Goal: Task Accomplishment & Management: Complete application form

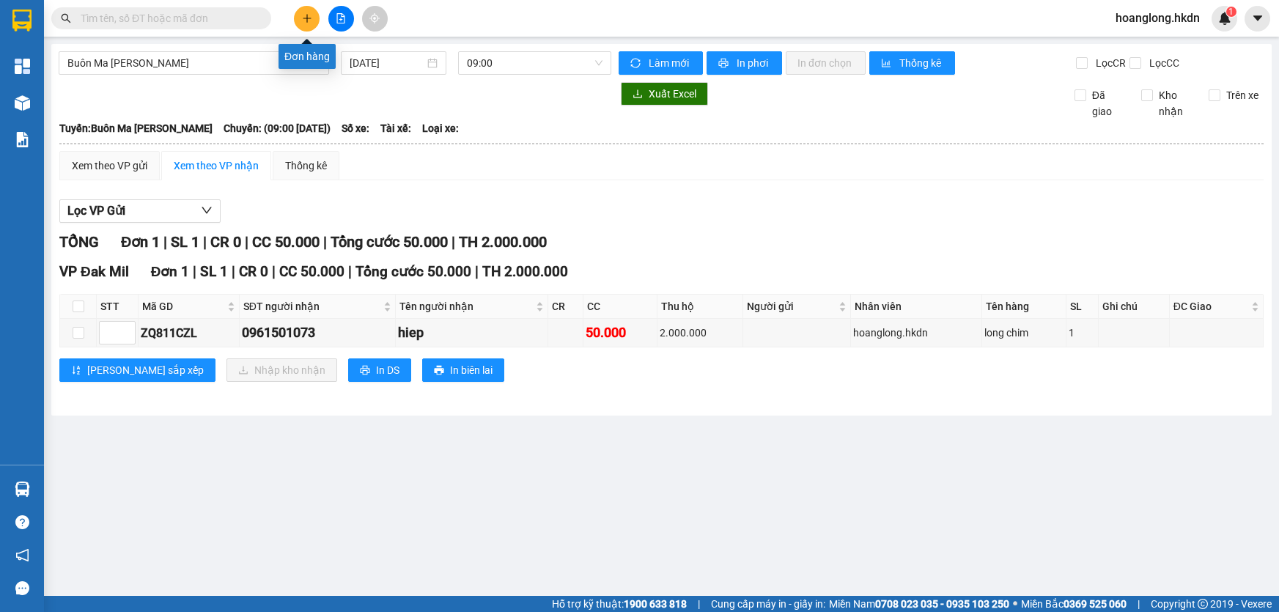
click at [312, 23] on button at bounding box center [307, 19] width 26 height 26
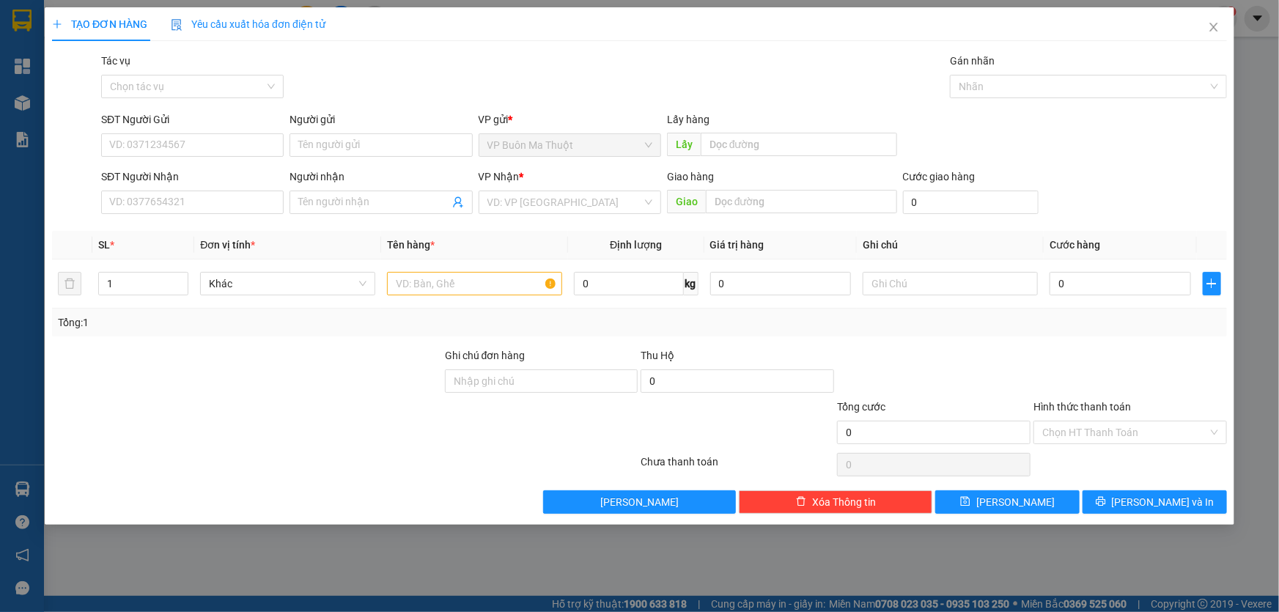
click at [220, 219] on div "SĐT Người Nhận VD: 0377654321" at bounding box center [192, 194] width 183 height 51
click at [232, 203] on input "SĐT Người Nhận" at bounding box center [192, 202] width 183 height 23
type input "0375545474"
click at [237, 238] on div "0375545474 - [PERSON_NAME]" at bounding box center [192, 233] width 165 height 16
type input "[PERSON_NAME]"
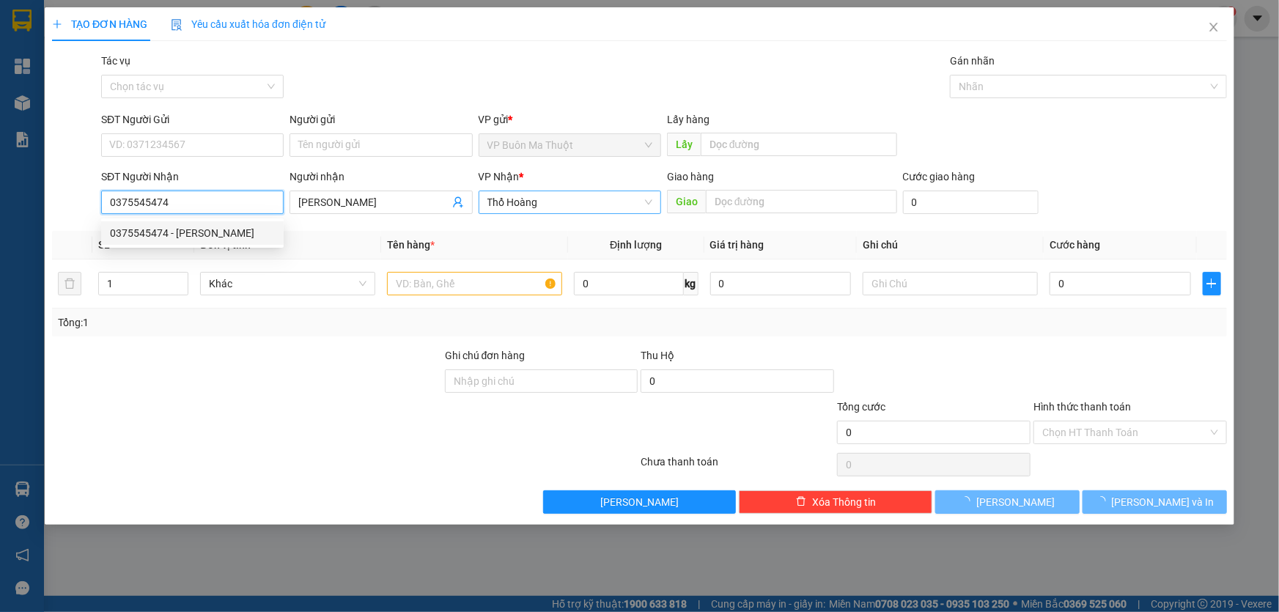
type input "60.000"
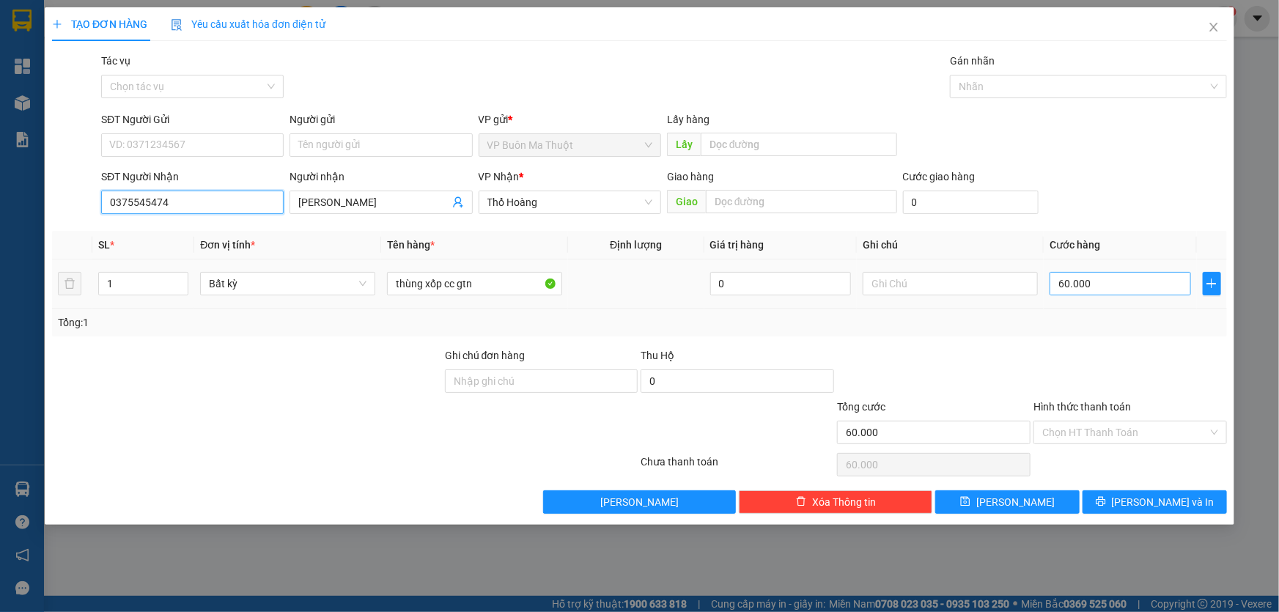
type input "0375545474"
click at [1123, 293] on input "60.000" at bounding box center [1121, 283] width 142 height 23
type input "4"
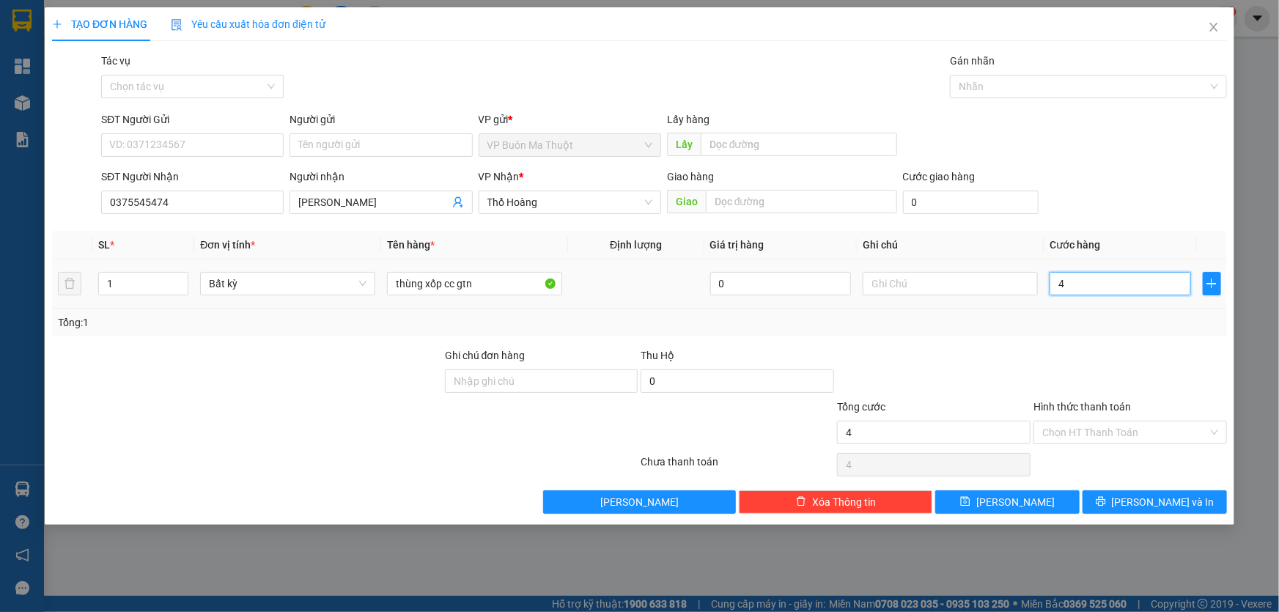
type input "40"
type input "400"
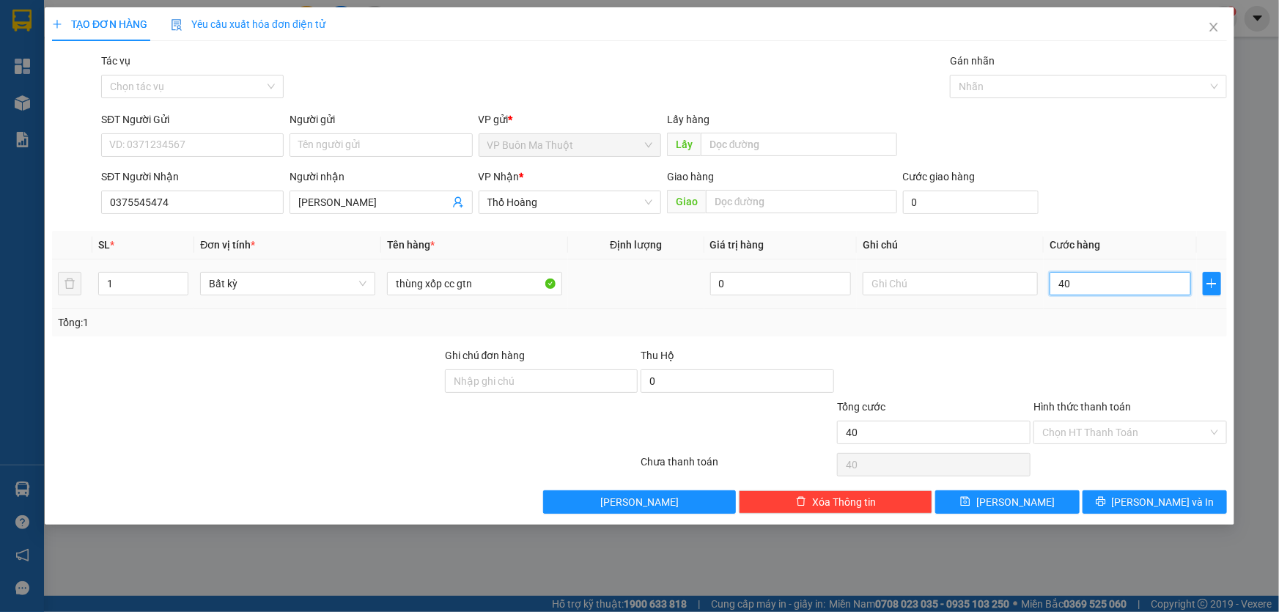
type input "400"
type input "4.000"
type input "40.000"
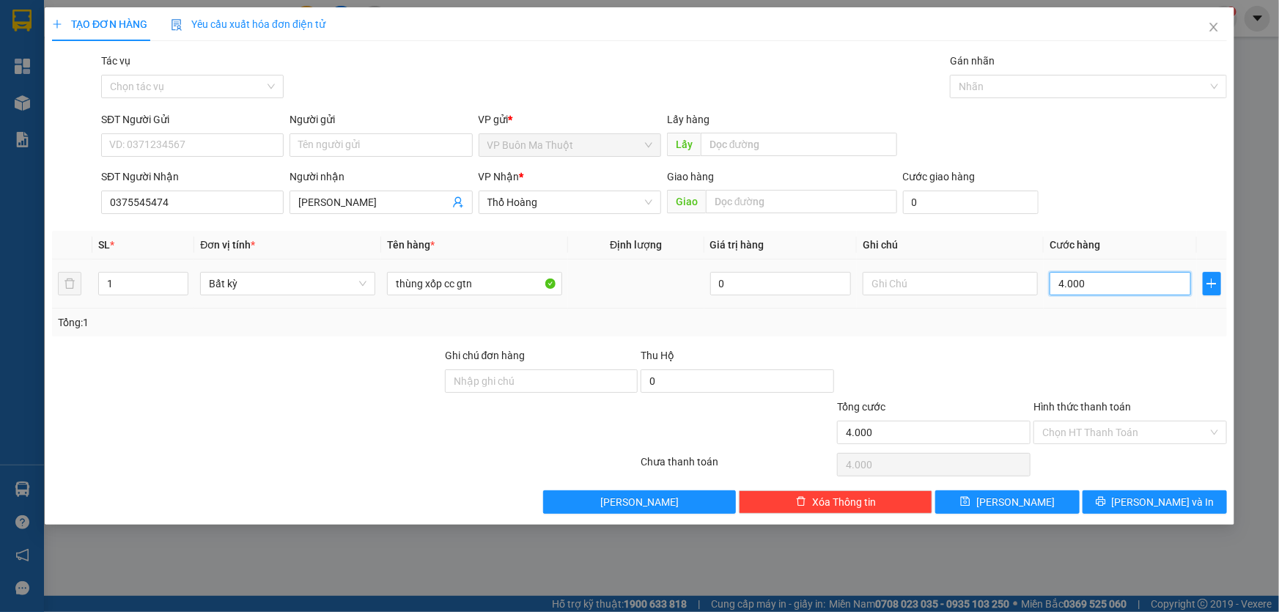
type input "40.000"
click at [1037, 502] on button "[PERSON_NAME]" at bounding box center [1008, 502] width 144 height 23
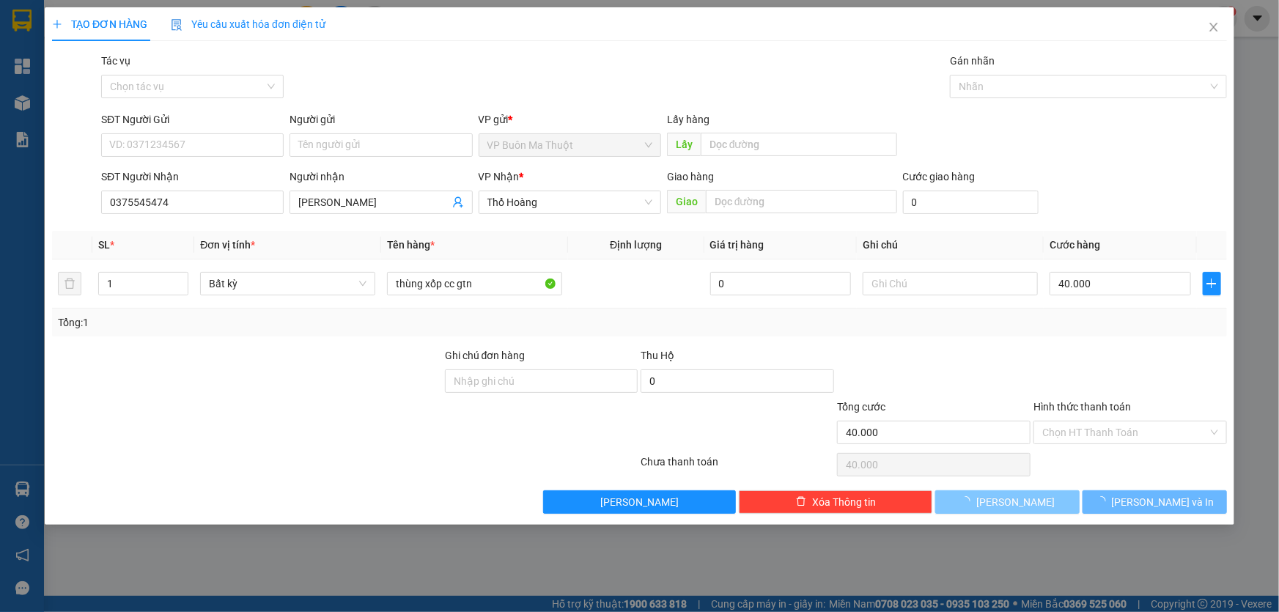
type input "0"
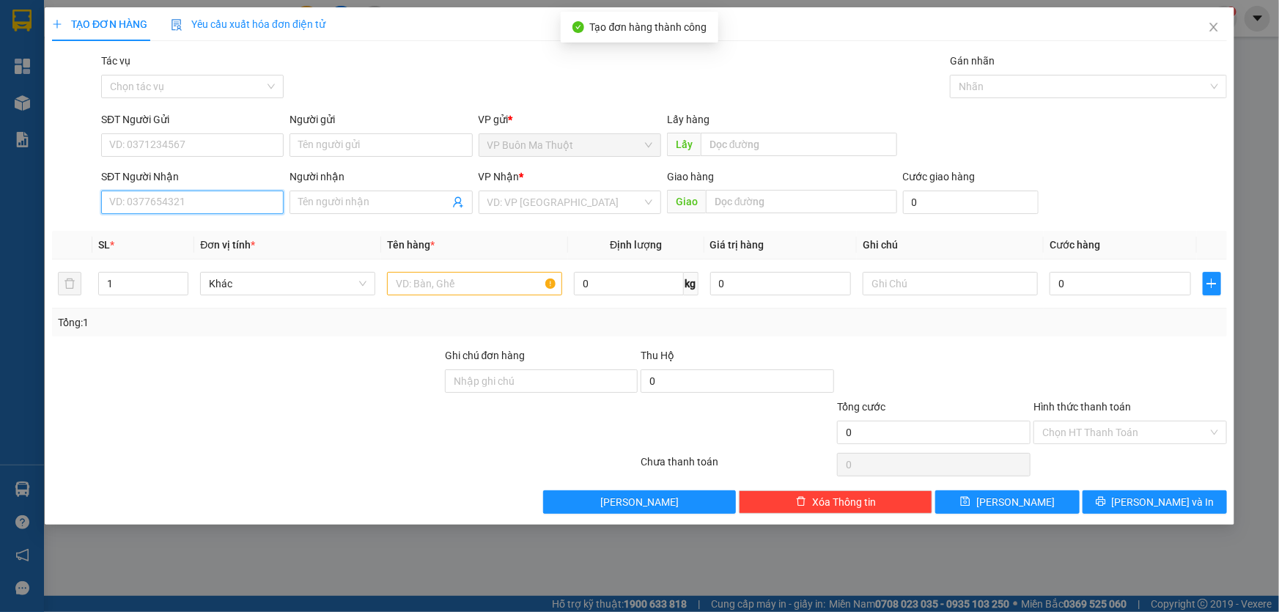
click at [194, 202] on input "SĐT Người Nhận" at bounding box center [192, 202] width 183 height 23
type input "0943704455"
click at [517, 198] on input "search" at bounding box center [565, 202] width 155 height 22
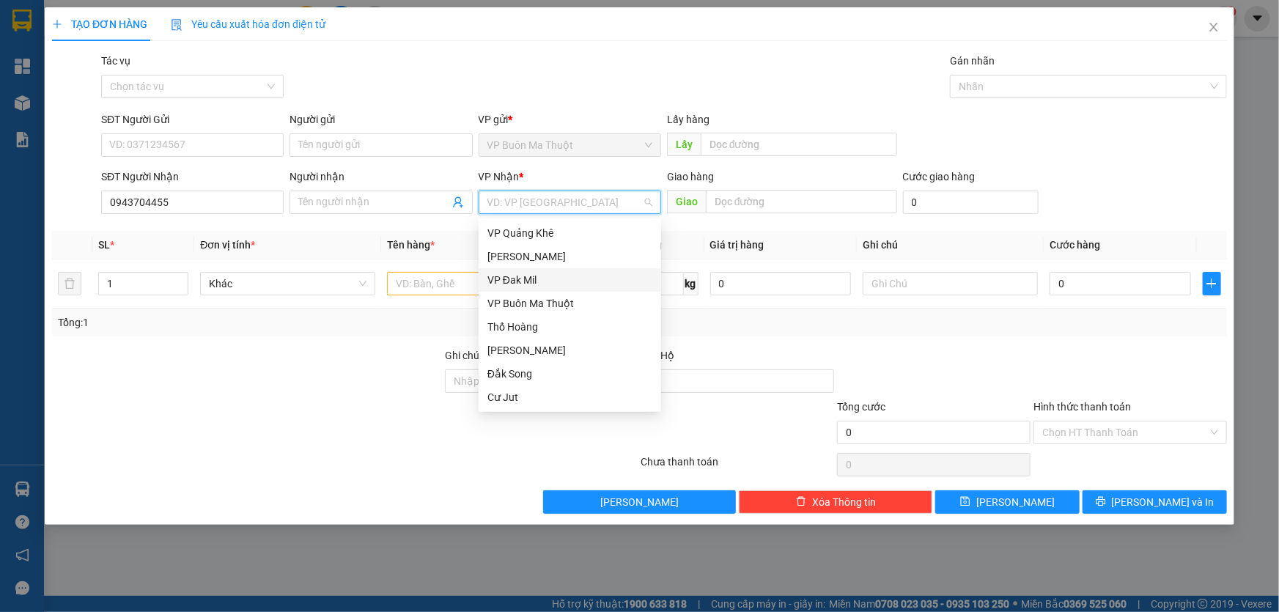
click at [528, 284] on div "VP Đak Mil" at bounding box center [570, 280] width 165 height 16
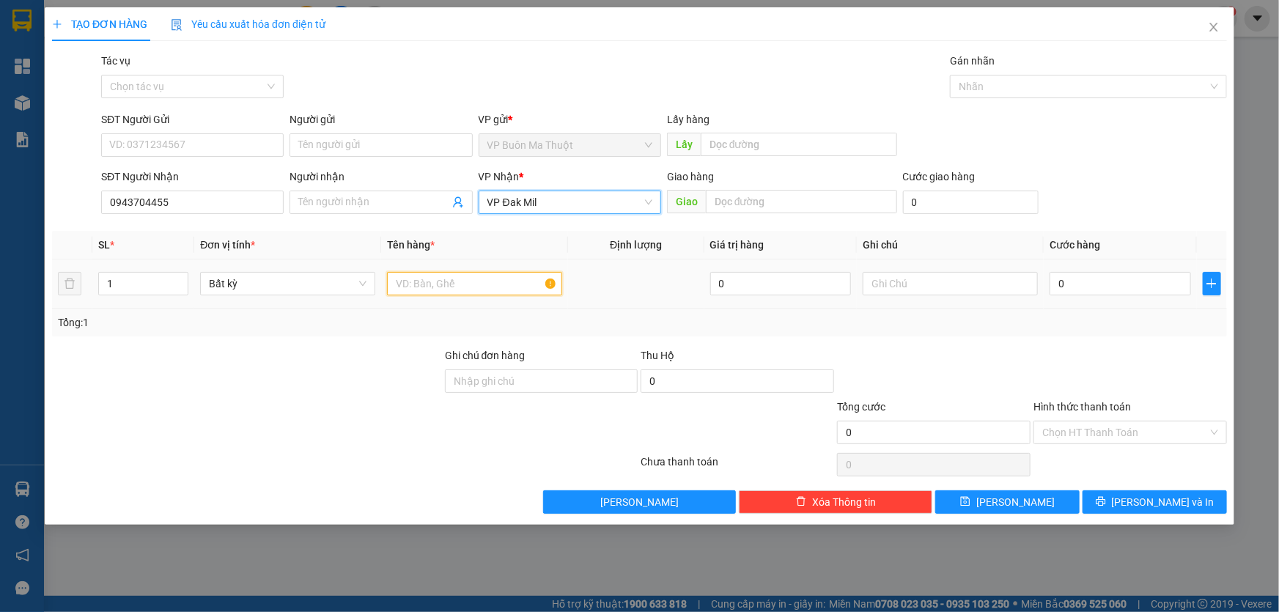
click at [449, 283] on input "text" at bounding box center [474, 283] width 175 height 23
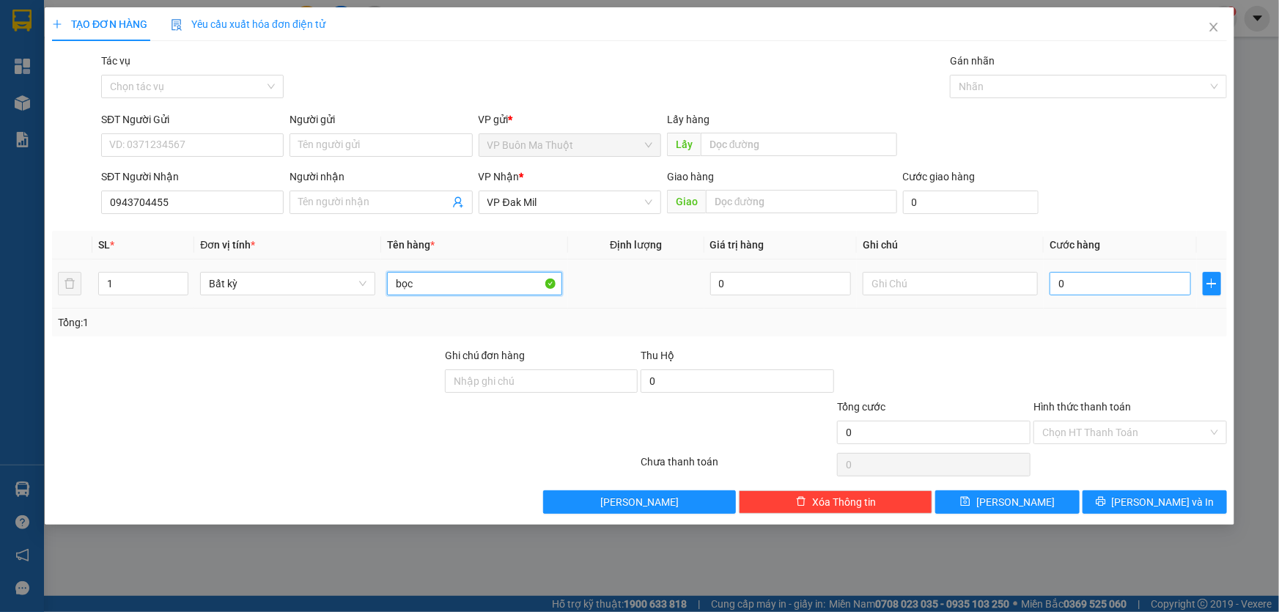
type input "bọc"
click at [1158, 276] on input "0" at bounding box center [1121, 283] width 142 height 23
type input "3"
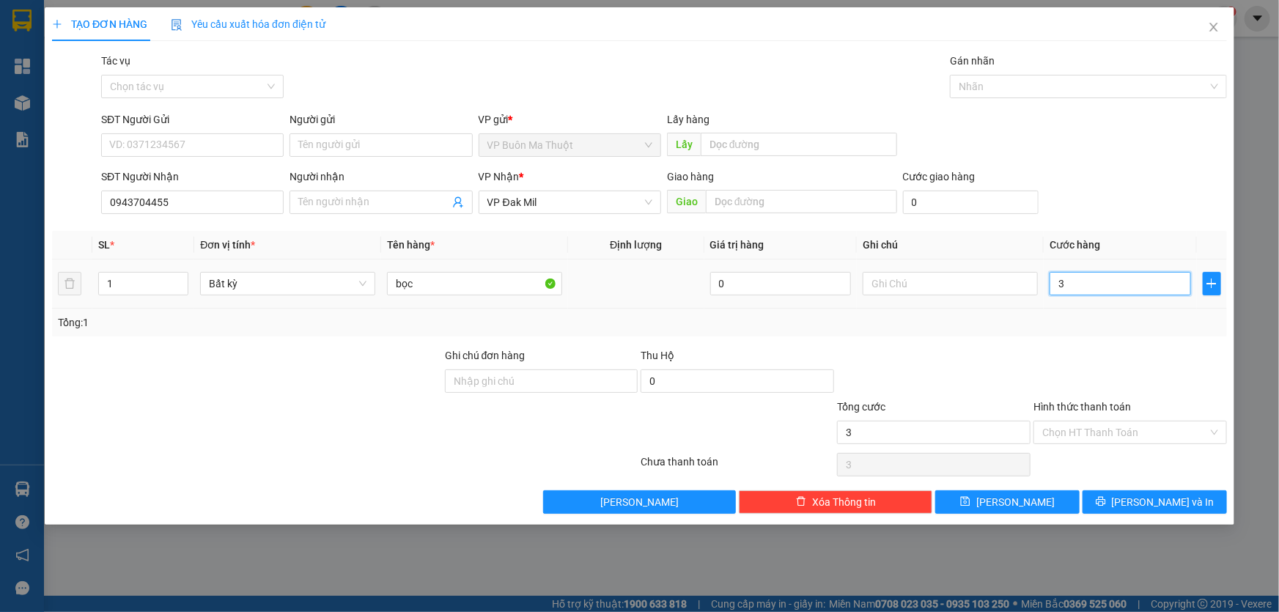
type input "30"
type input "300"
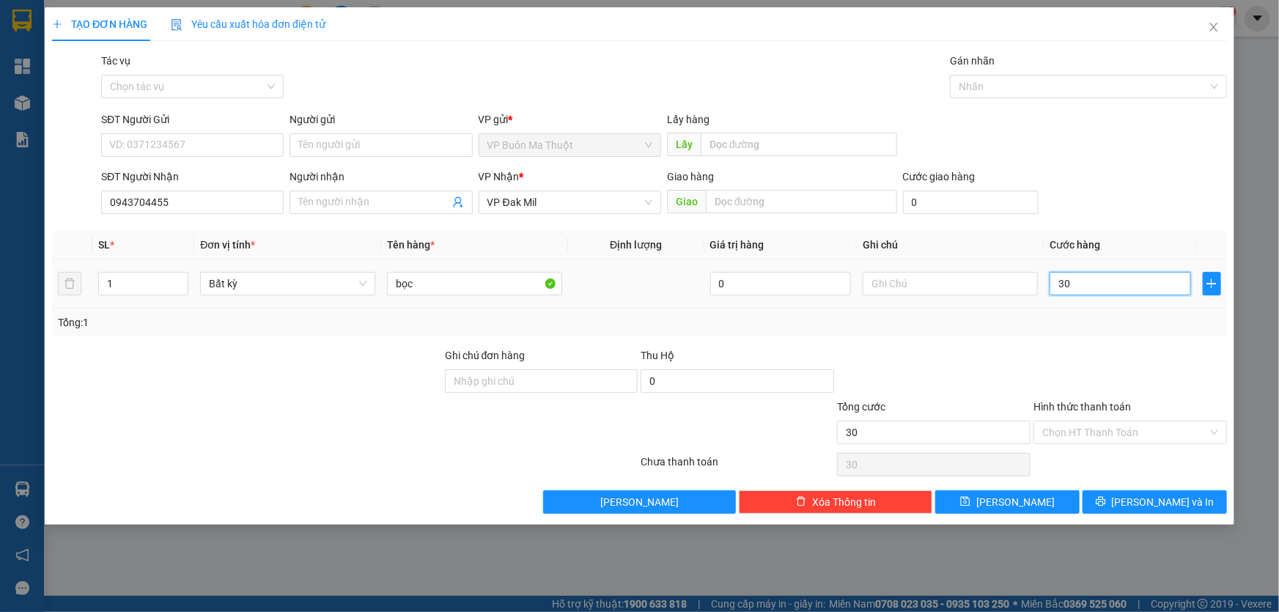
type input "300"
type input "3.000"
type input "30.000"
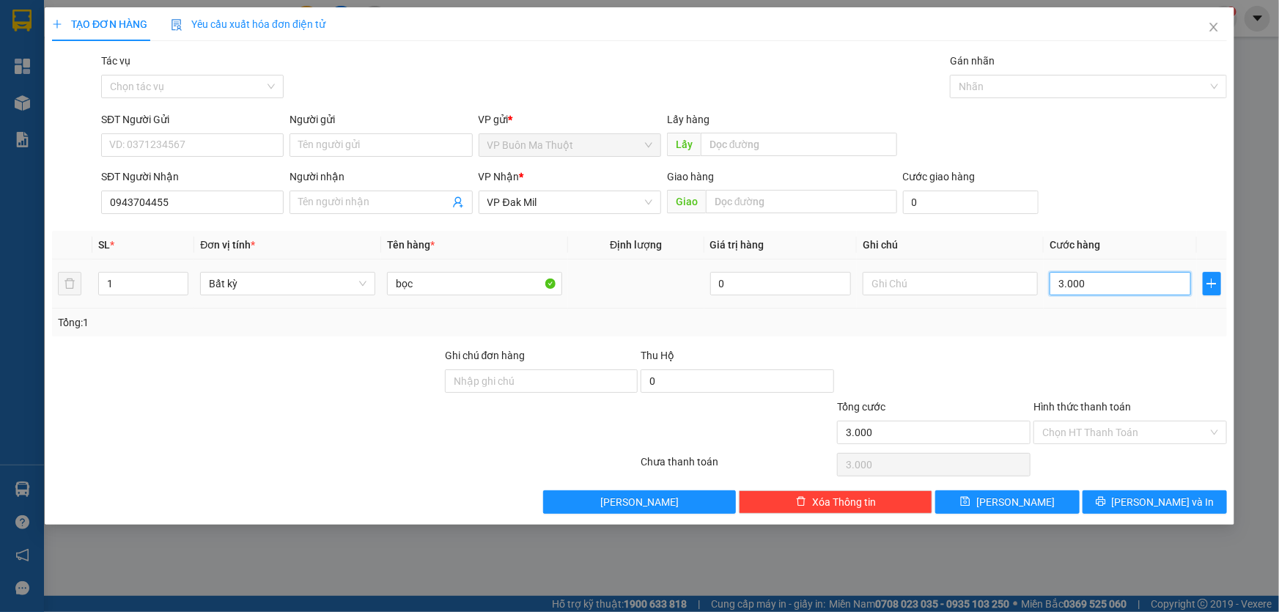
type input "30.000"
click at [1122, 433] on input "Hình thức thanh toán" at bounding box center [1126, 433] width 166 height 22
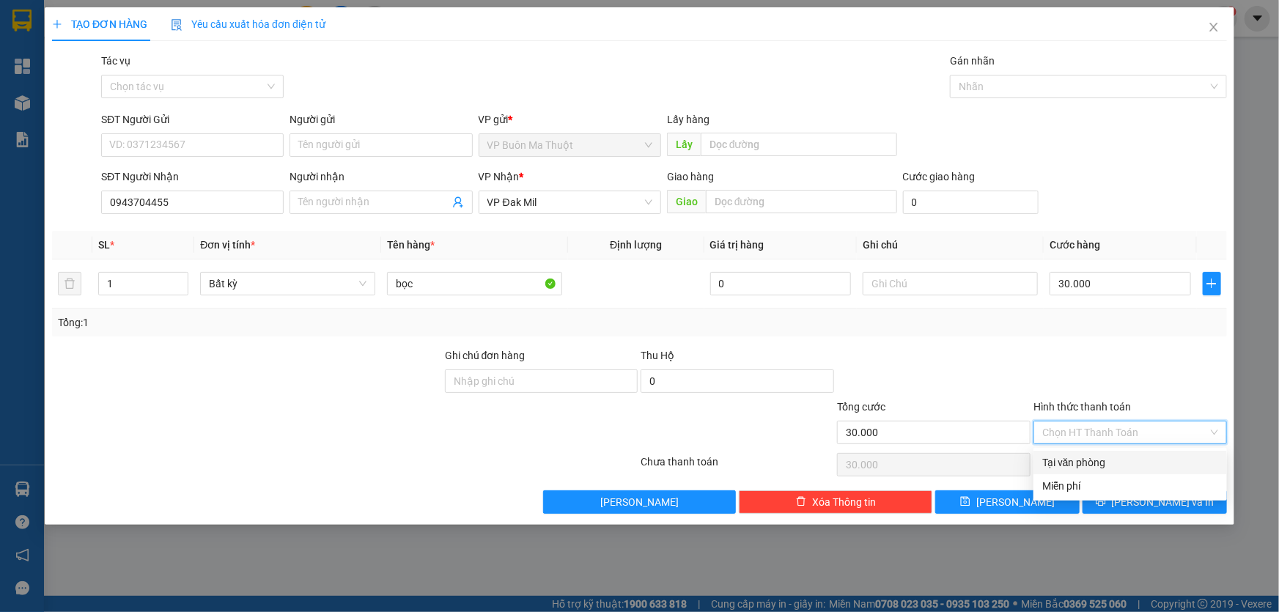
click at [1098, 460] on div "Tại văn phòng" at bounding box center [1131, 463] width 176 height 16
type input "0"
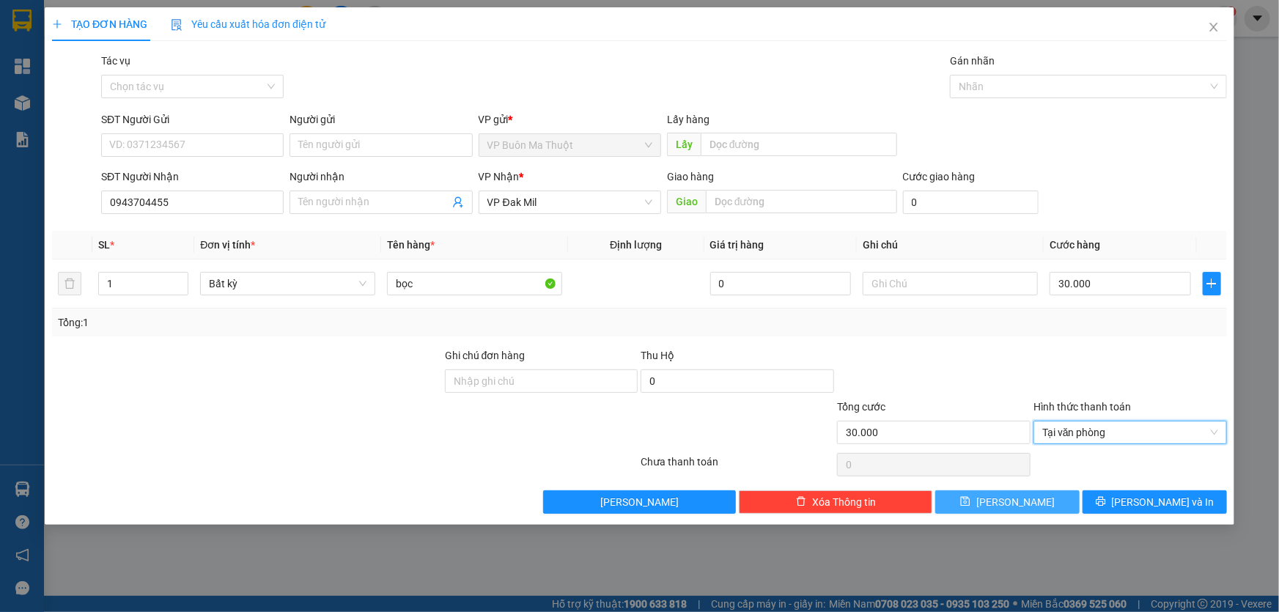
click at [1031, 500] on button "[PERSON_NAME]" at bounding box center [1008, 502] width 144 height 23
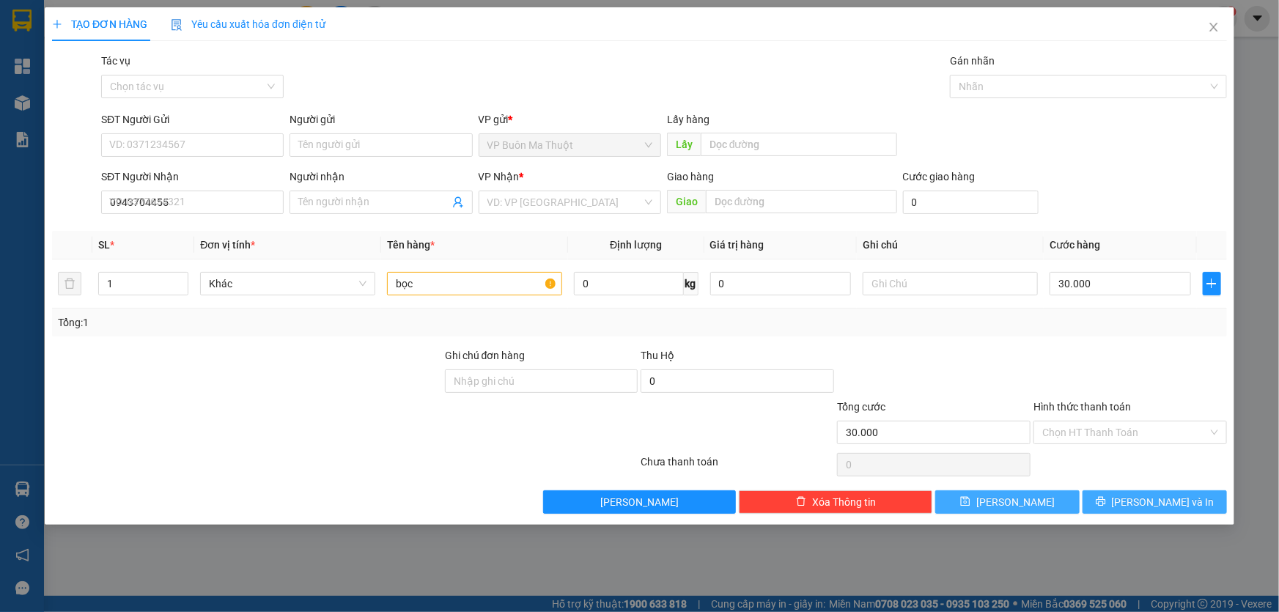
type input "0"
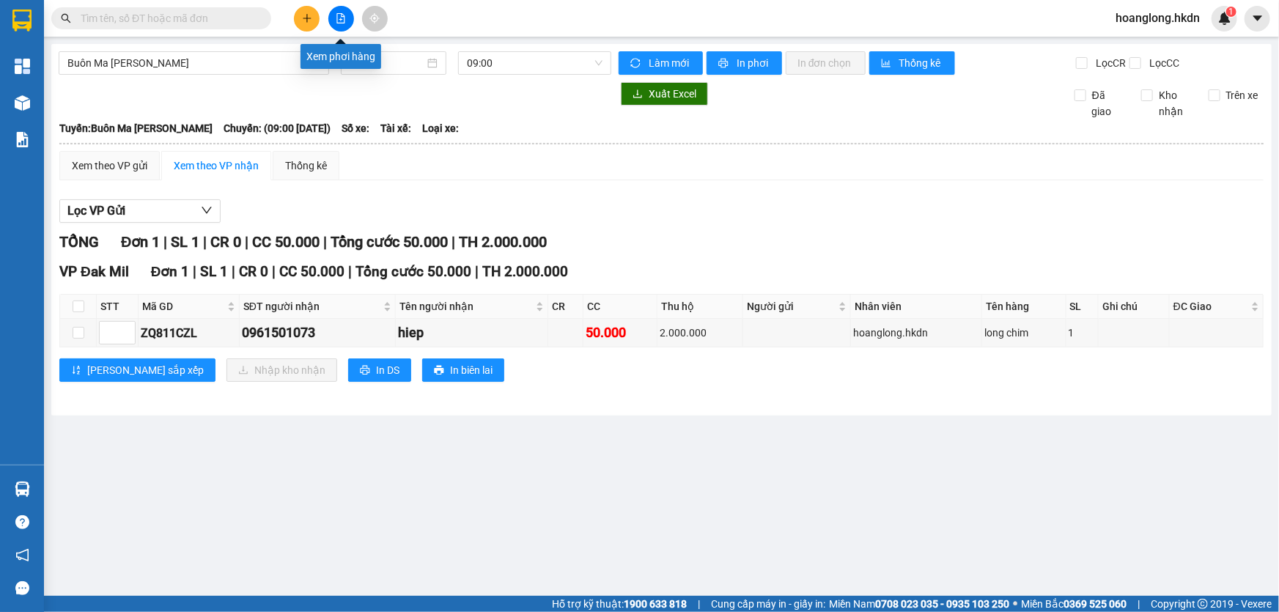
click at [299, 17] on button at bounding box center [307, 19] width 26 height 26
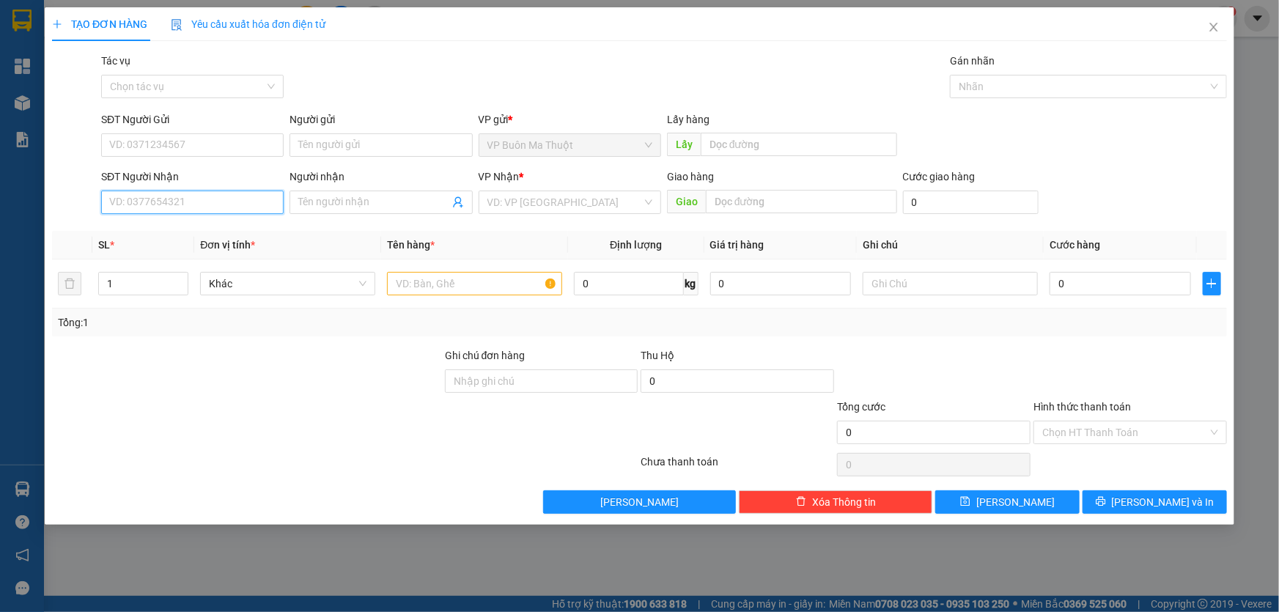
click at [235, 205] on input "SĐT Người Nhận" at bounding box center [192, 202] width 183 height 23
type input "0973001881"
click at [579, 200] on input "search" at bounding box center [565, 202] width 155 height 22
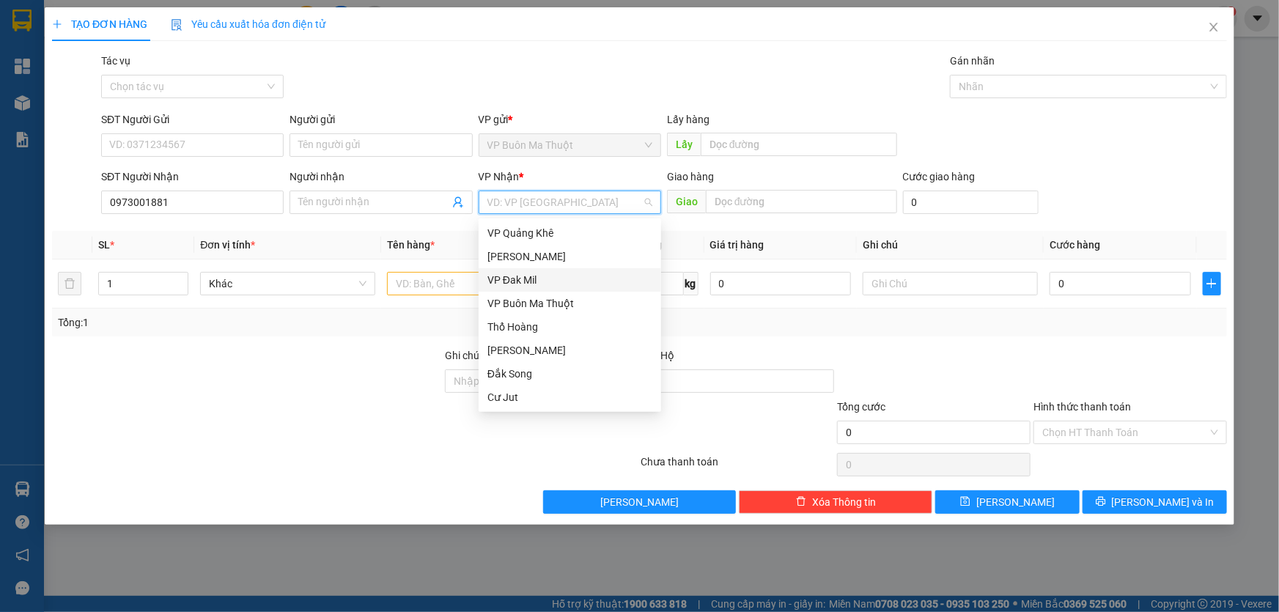
click at [528, 278] on div "VP Đak Mil" at bounding box center [570, 280] width 165 height 16
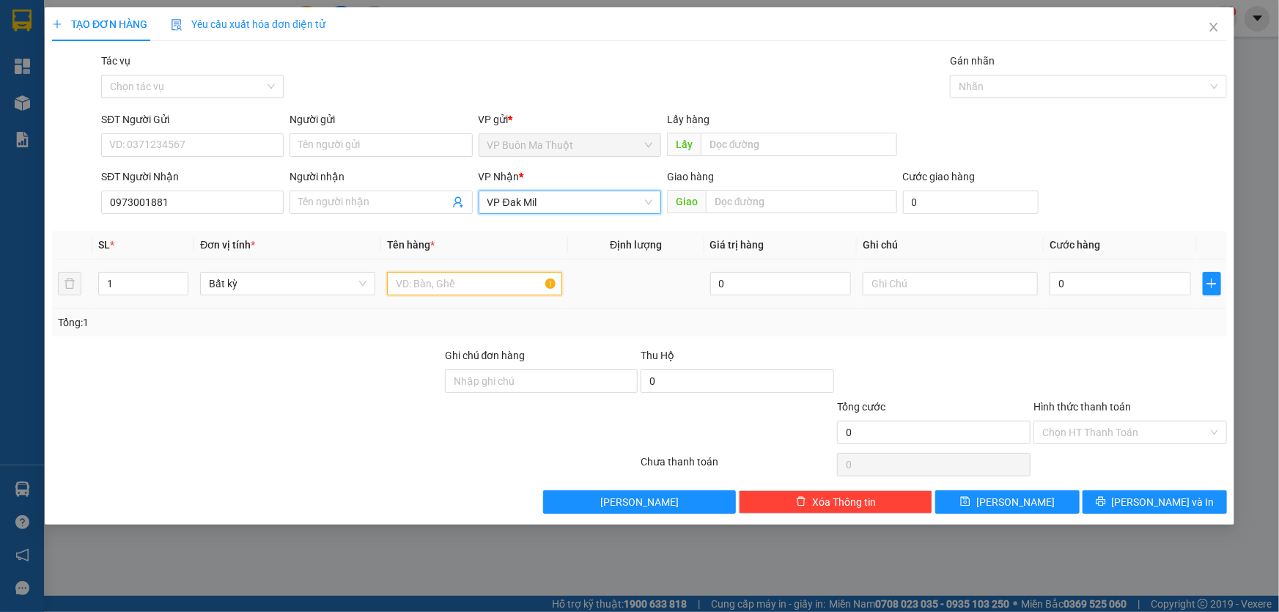
click at [493, 284] on input "text" at bounding box center [474, 283] width 175 height 23
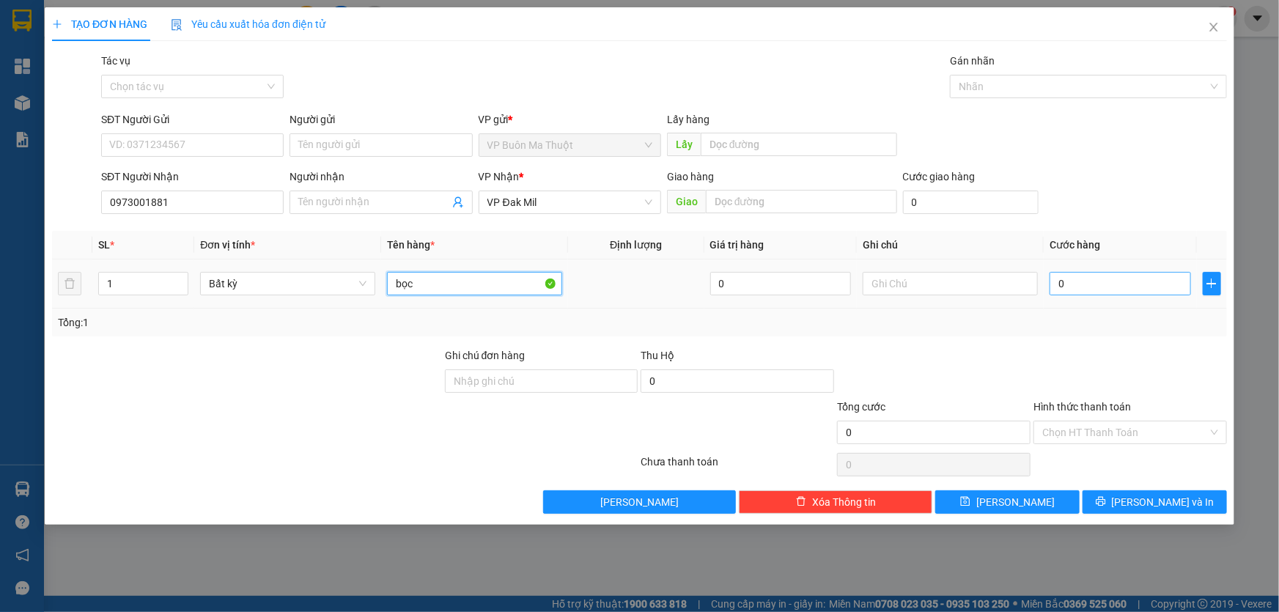
type input "bọc"
click at [1128, 281] on input "0" at bounding box center [1121, 283] width 142 height 23
type input "3"
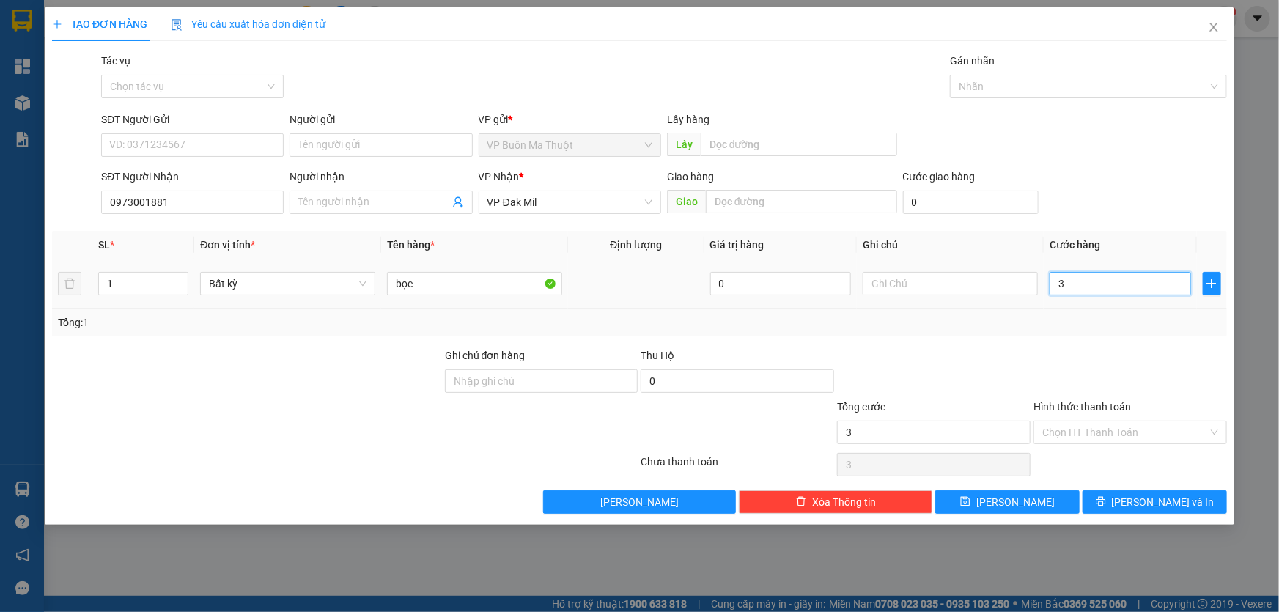
type input "30"
type input "300"
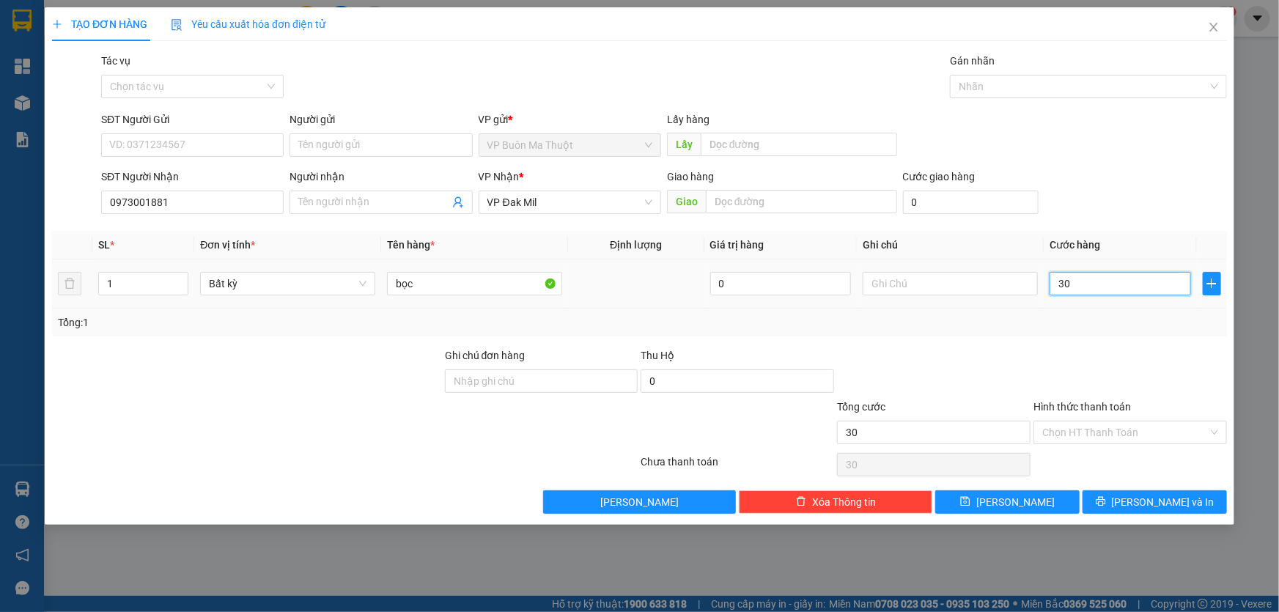
type input "300"
type input "3.000"
type input "30.000"
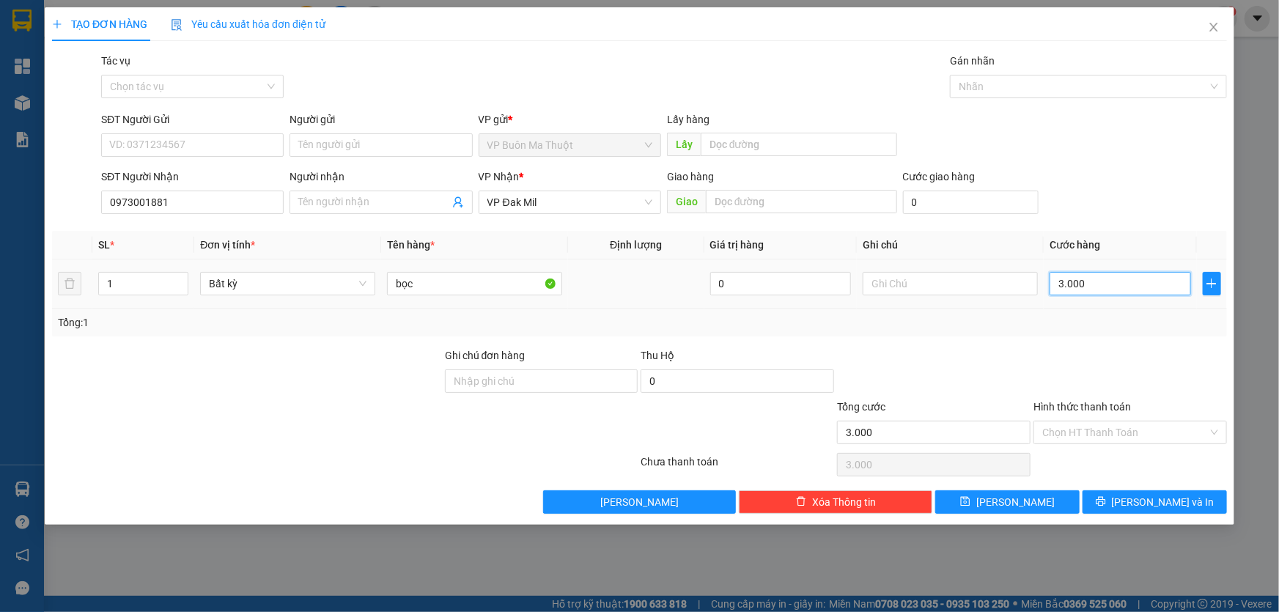
type input "30.000"
click at [971, 499] on icon "save" at bounding box center [965, 501] width 10 height 10
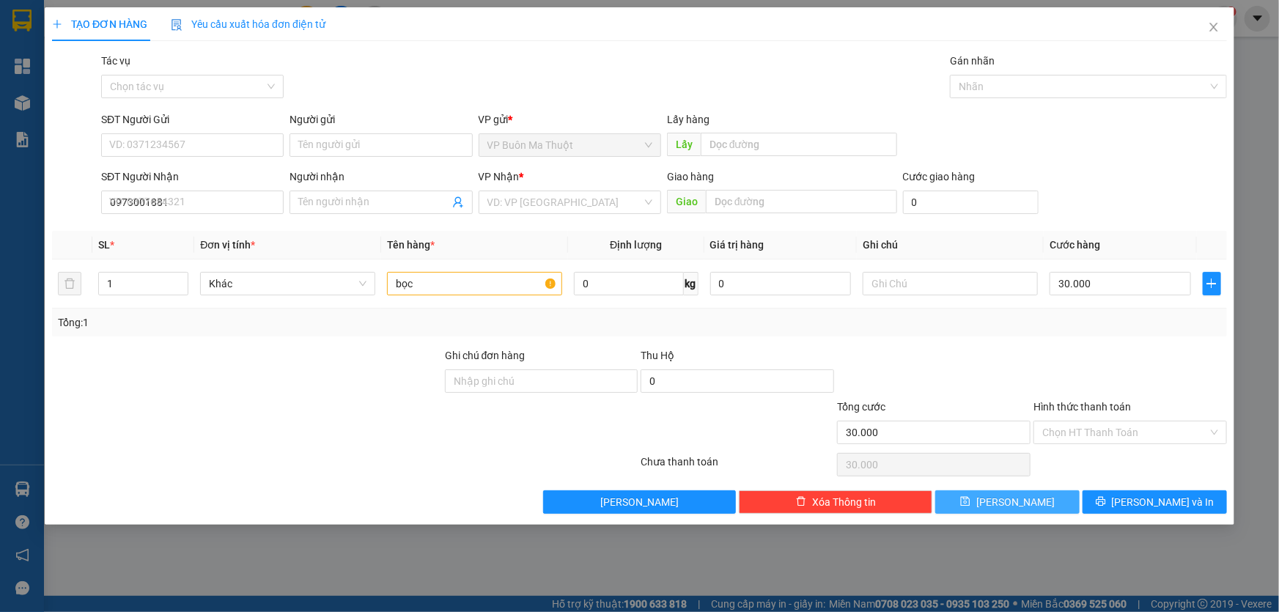
type input "0"
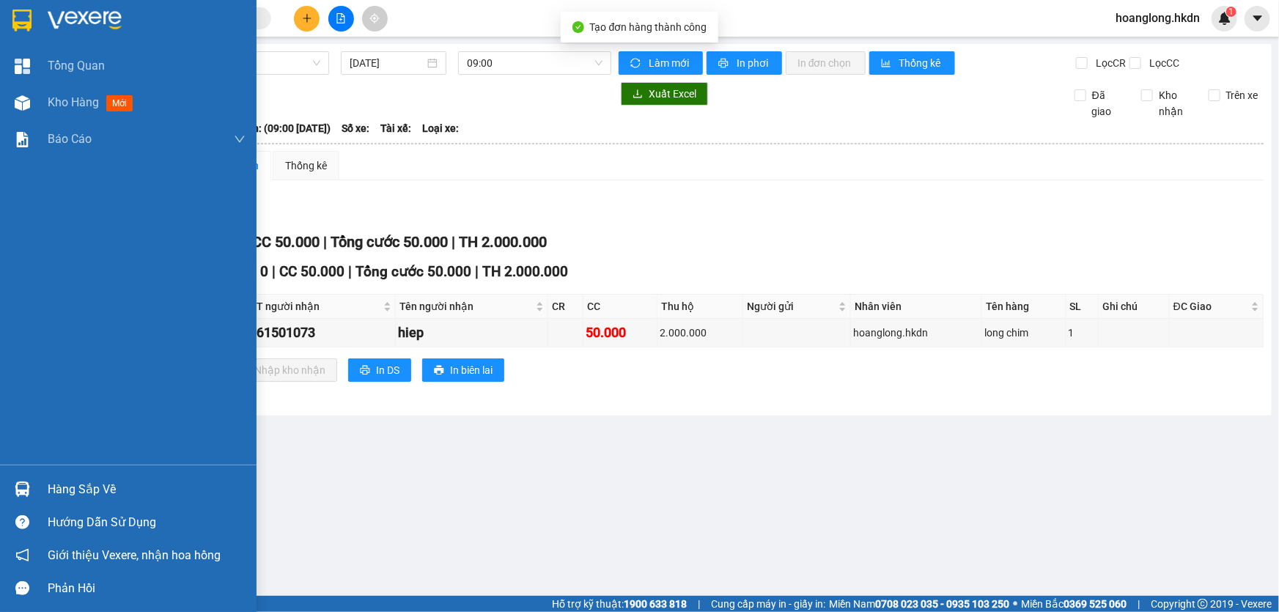
drag, startPoint x: 31, startPoint y: 15, endPoint x: 155, endPoint y: 205, distance: 226.7
click at [30, 15] on img at bounding box center [21, 21] width 19 height 22
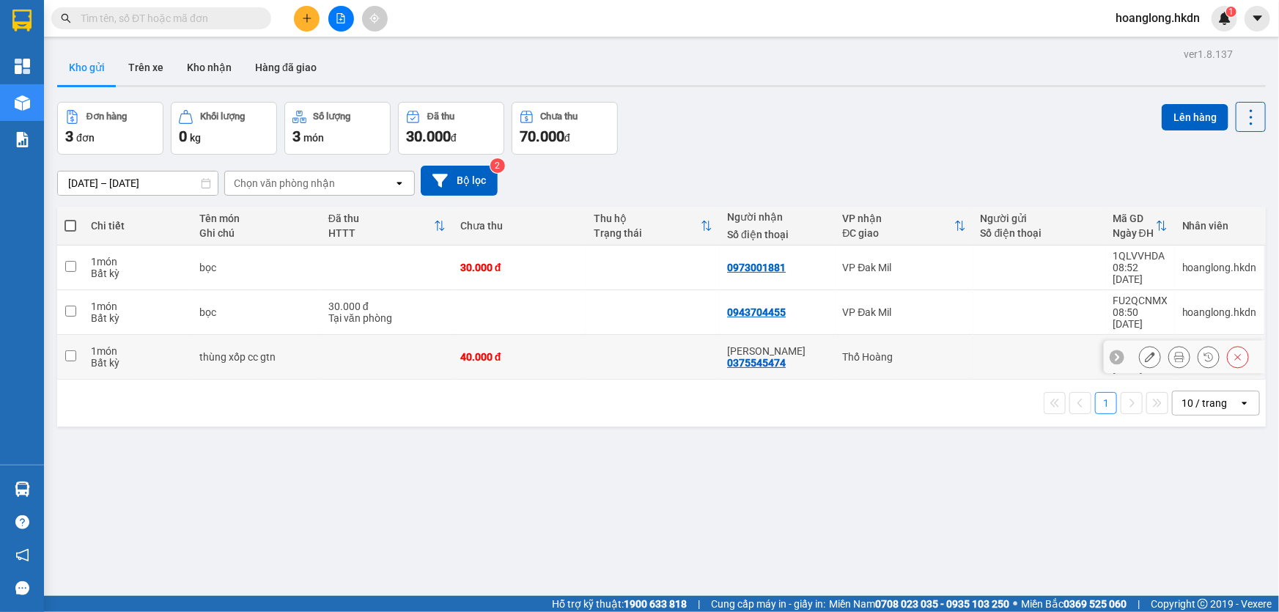
click at [699, 335] on td at bounding box center [653, 357] width 133 height 45
checkbox input "true"
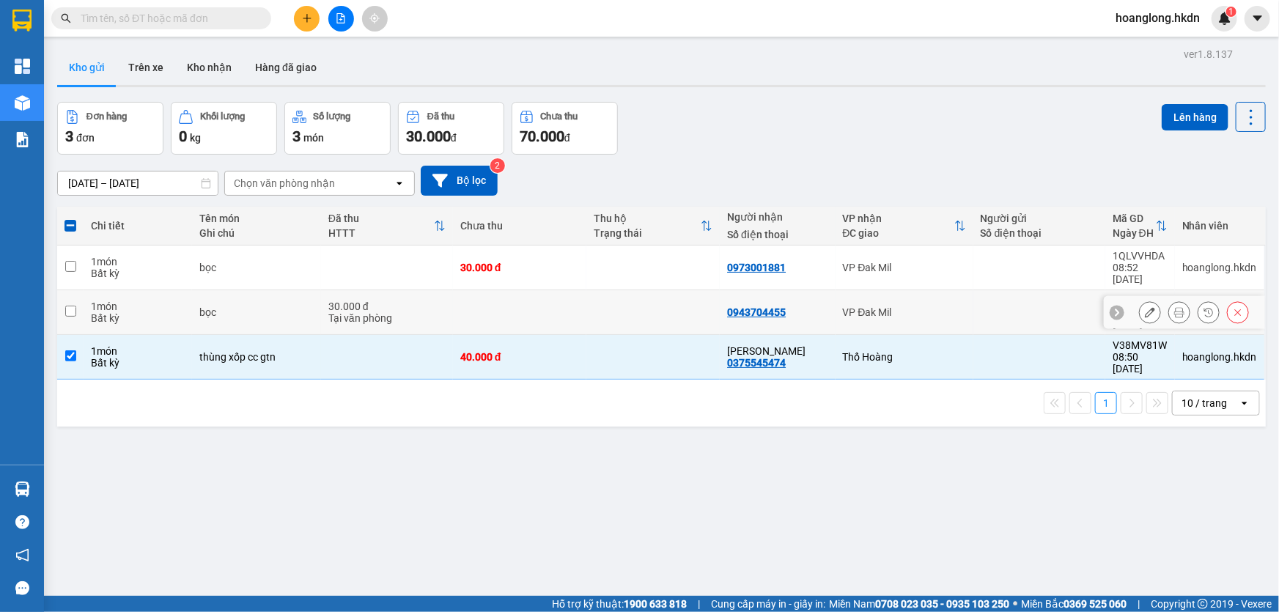
click at [634, 299] on td at bounding box center [653, 312] width 133 height 45
checkbox input "true"
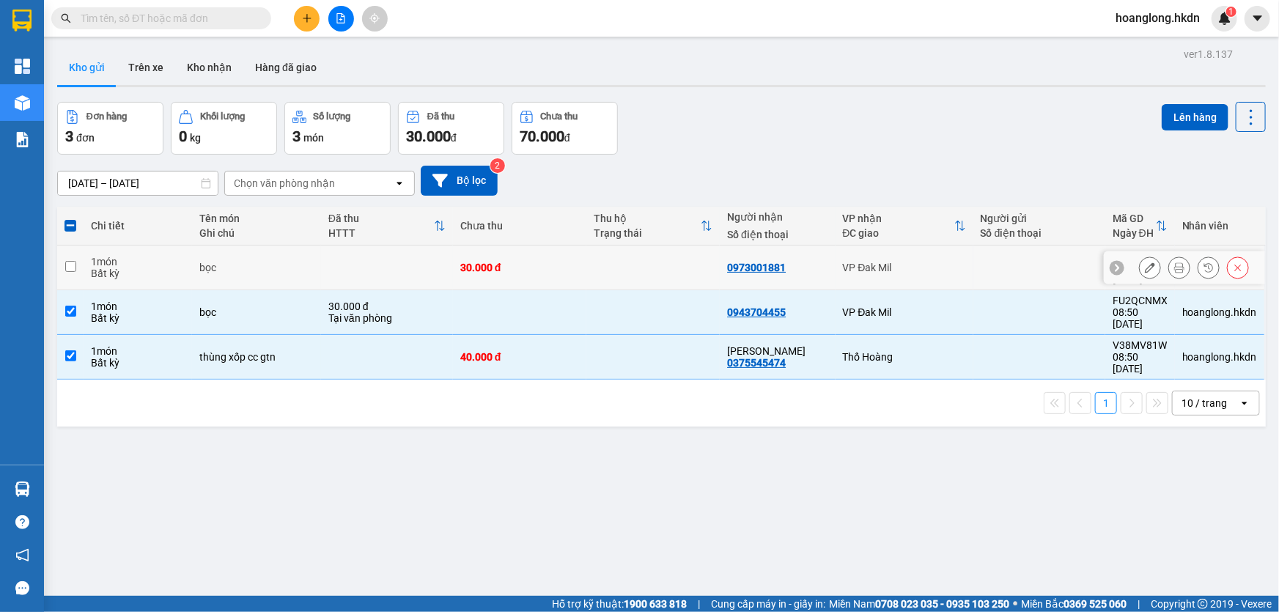
click at [636, 272] on td at bounding box center [653, 268] width 133 height 45
checkbox input "true"
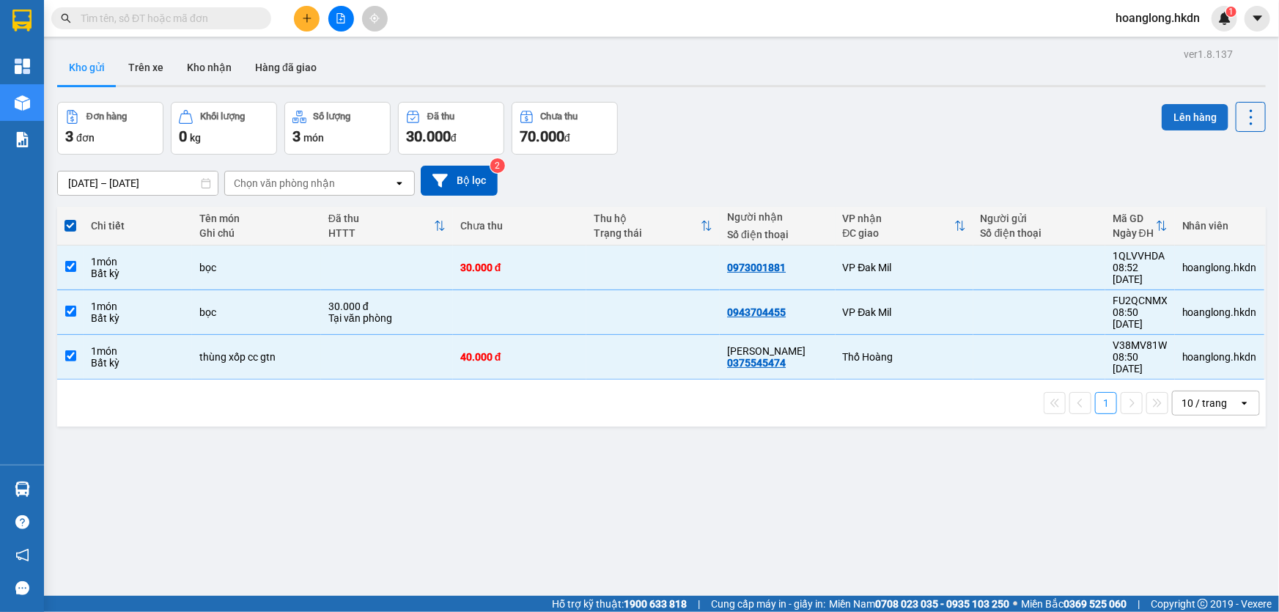
click at [1196, 122] on button "Lên hàng" at bounding box center [1195, 117] width 67 height 26
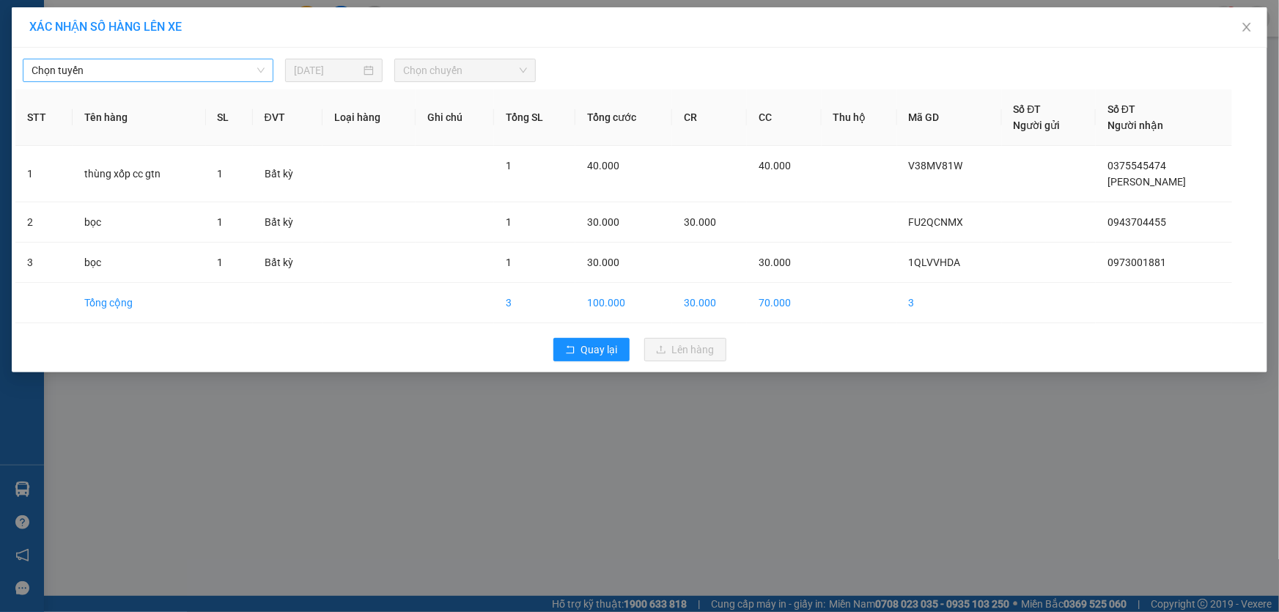
click at [198, 59] on span "Chọn tuyến" at bounding box center [148, 70] width 233 height 22
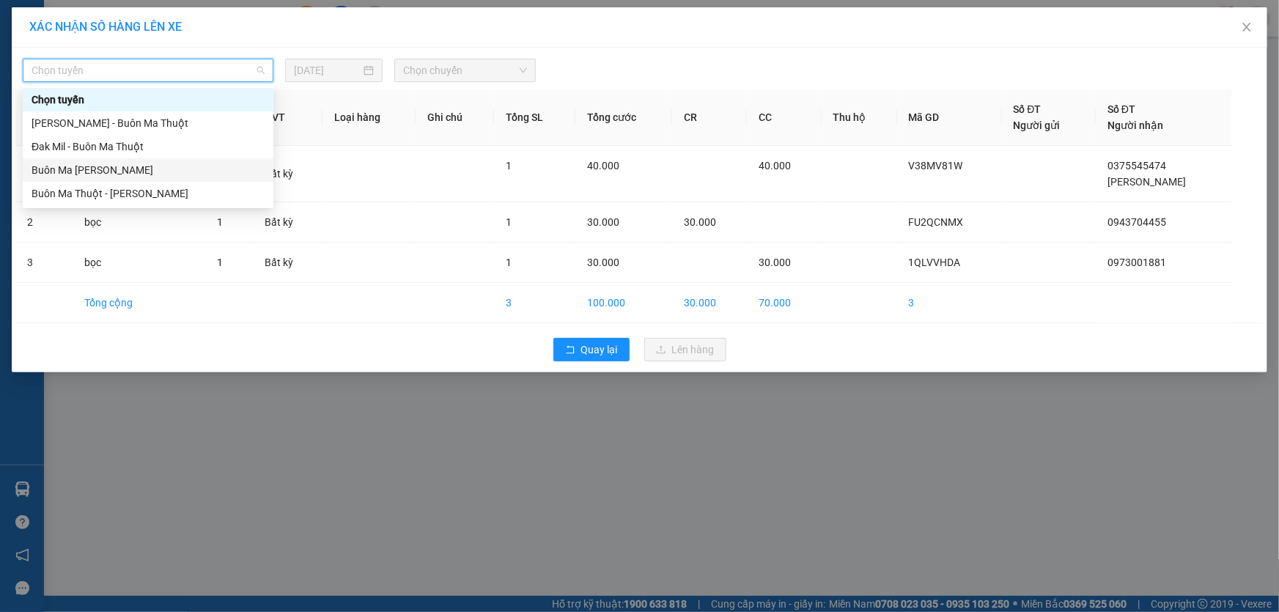
click at [182, 172] on div "Buôn Ma [PERSON_NAME]" at bounding box center [148, 170] width 233 height 16
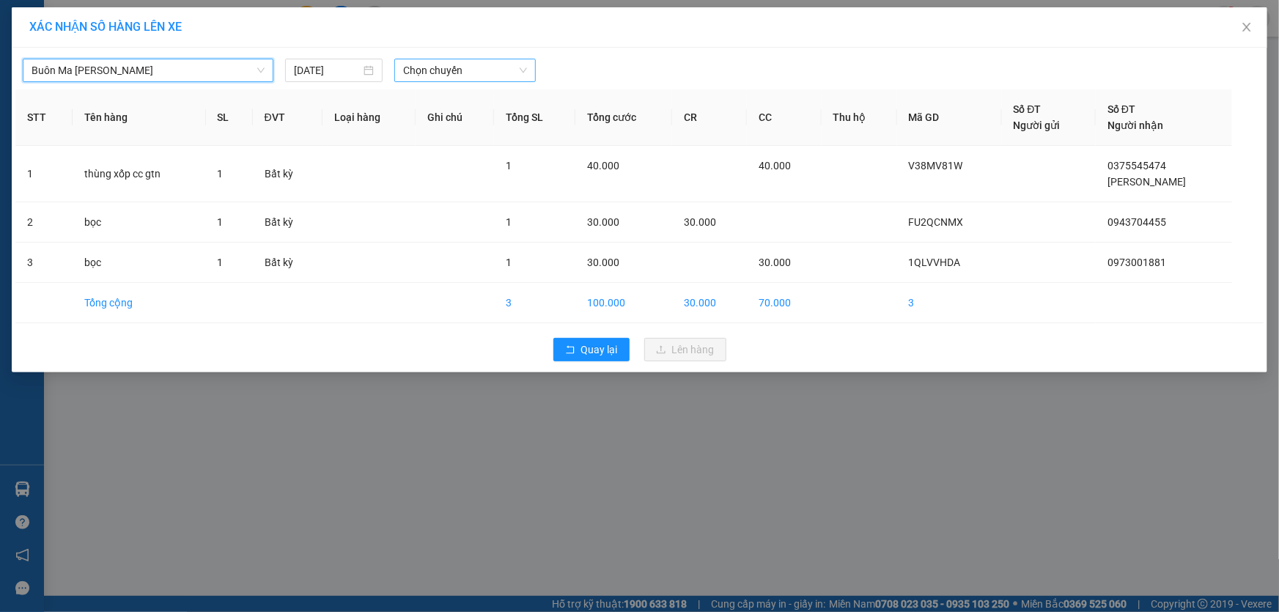
click at [418, 66] on span "Chọn chuyến" at bounding box center [465, 70] width 124 height 22
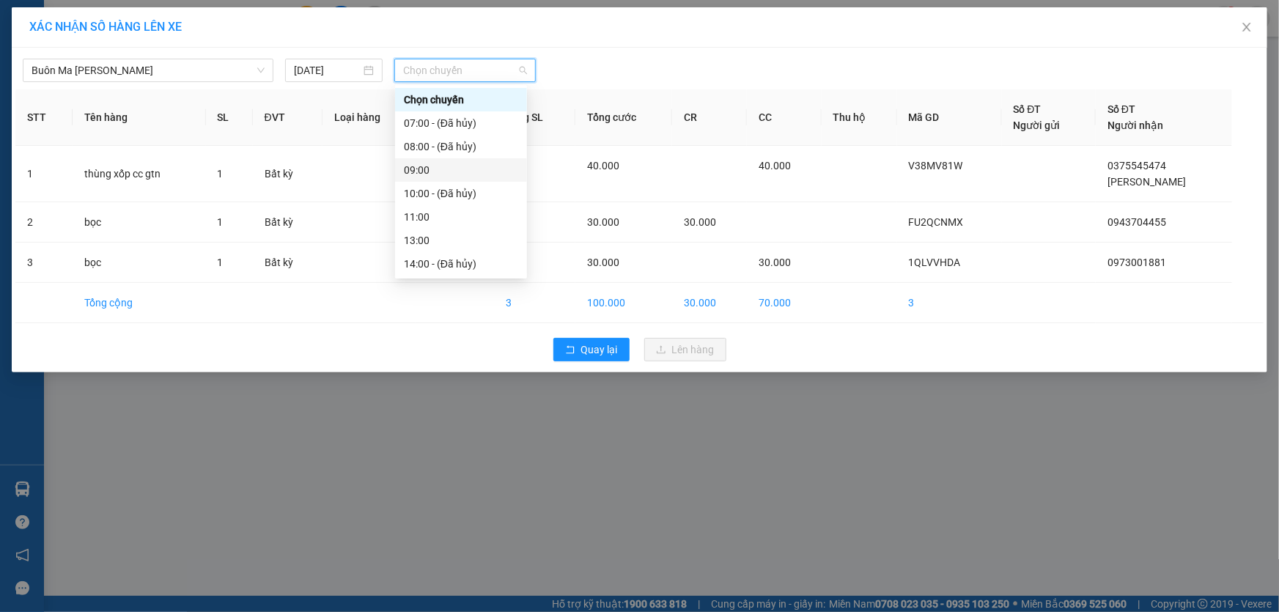
click at [416, 168] on div "09:00" at bounding box center [461, 170] width 114 height 16
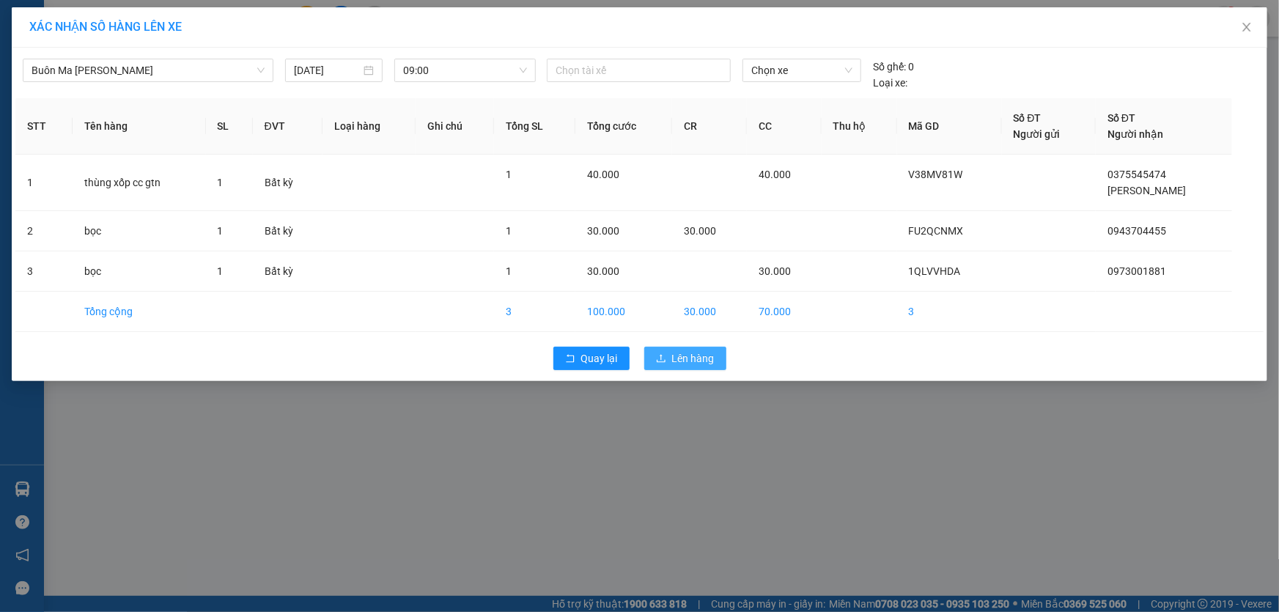
click at [674, 359] on span "Lên hàng" at bounding box center [693, 358] width 43 height 16
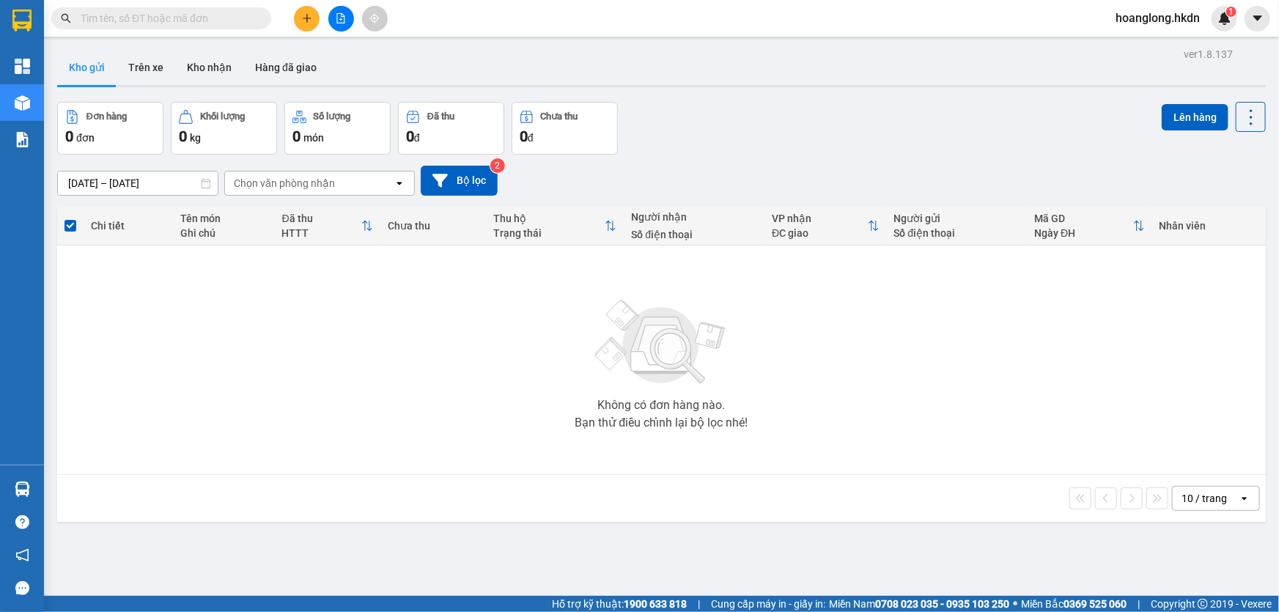
click at [344, 21] on icon "file-add" at bounding box center [341, 18] width 8 height 10
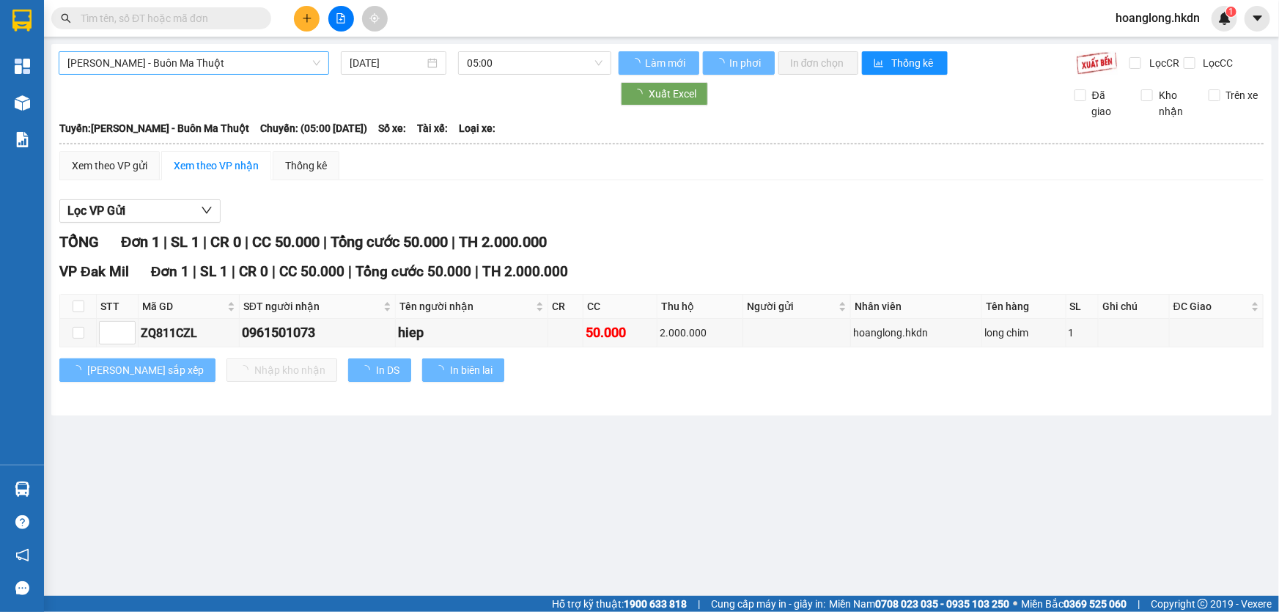
click at [169, 58] on span "[PERSON_NAME] - Buôn Ma Thuột" at bounding box center [193, 63] width 253 height 22
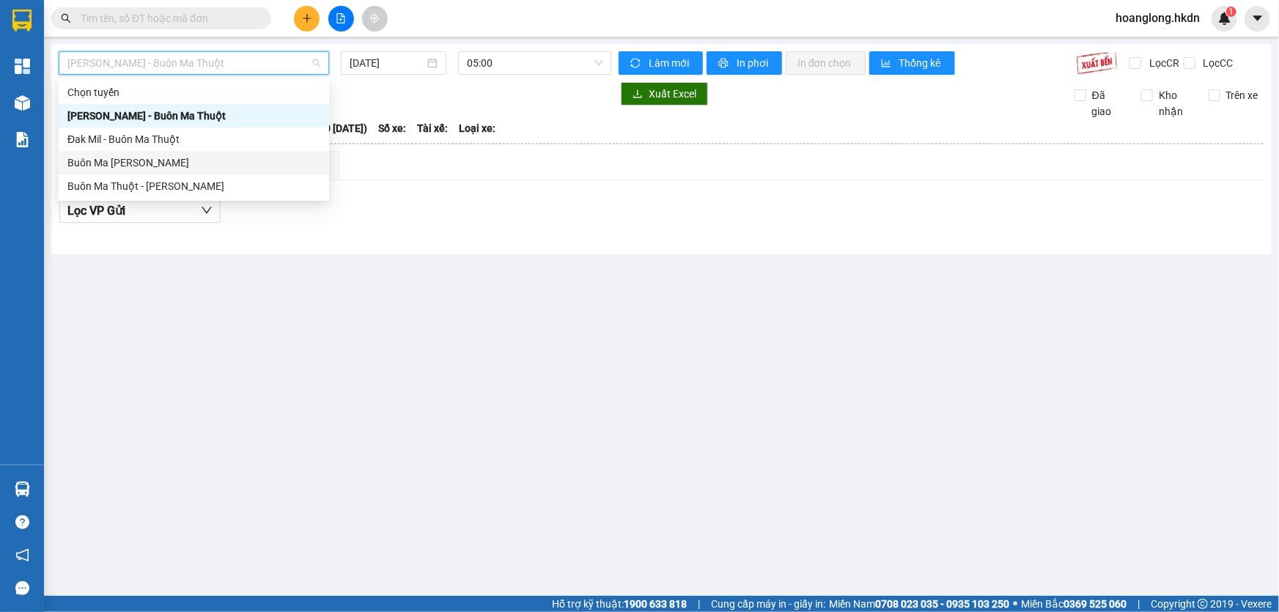
click at [183, 161] on div "Buôn Ma [PERSON_NAME]" at bounding box center [193, 163] width 253 height 16
type input "[DATE]"
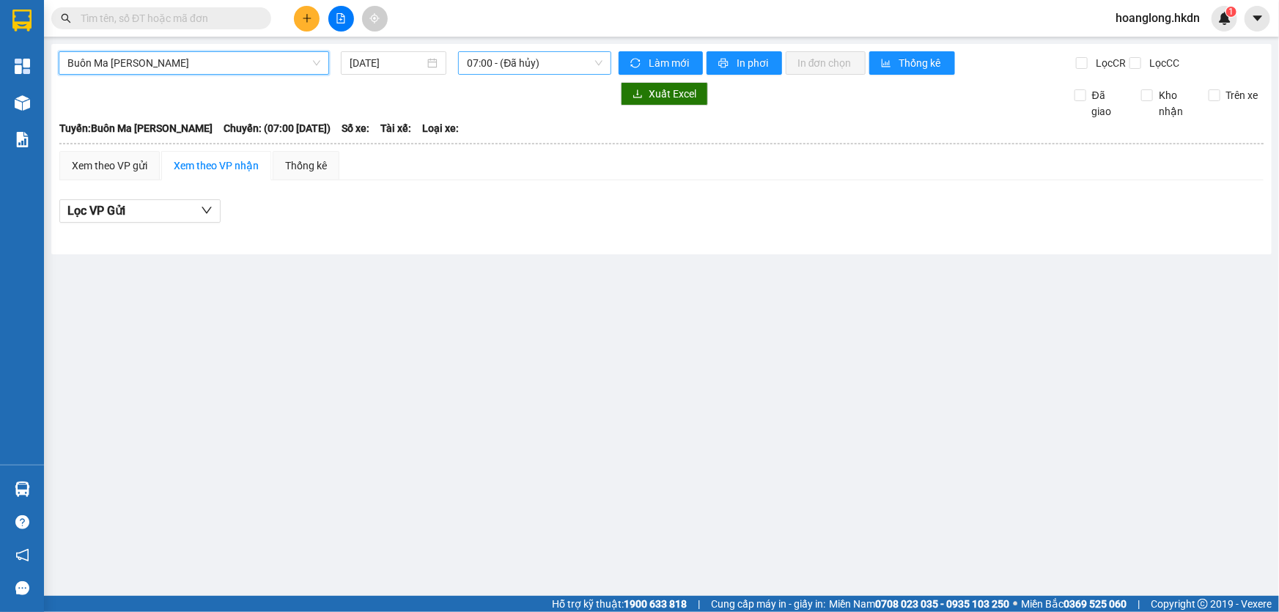
drag, startPoint x: 487, startPoint y: 57, endPoint x: 491, endPoint y: 70, distance: 13.2
click at [488, 57] on span "07:00 - (Đã hủy)" at bounding box center [535, 63] width 136 height 22
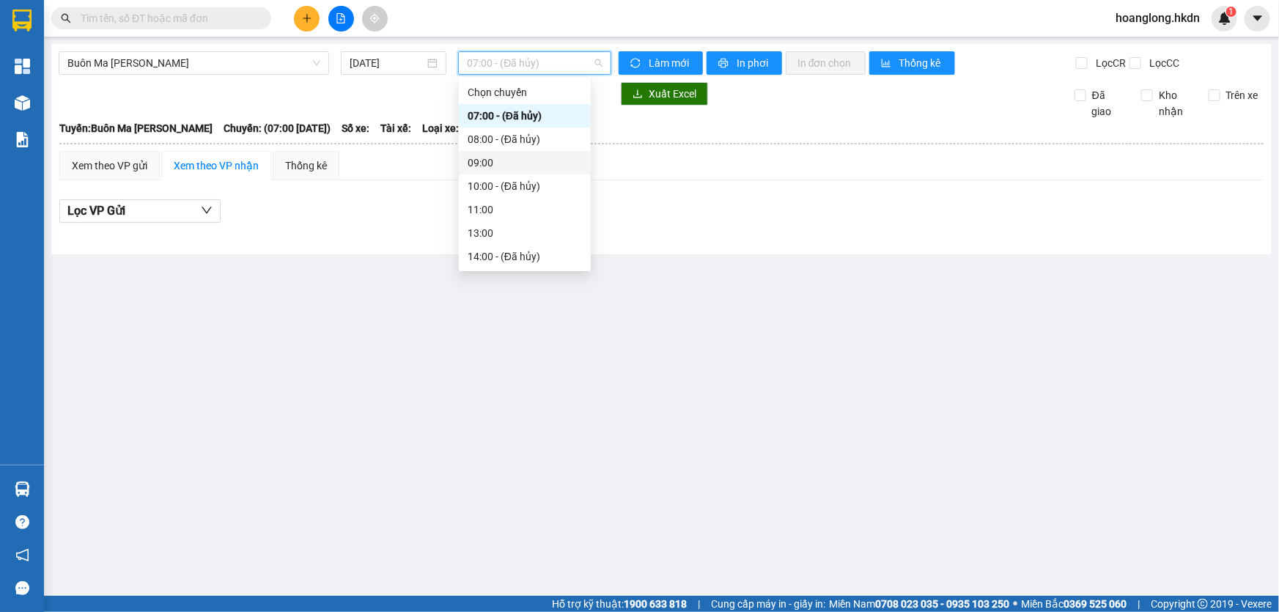
click at [488, 159] on div "09:00" at bounding box center [525, 163] width 114 height 16
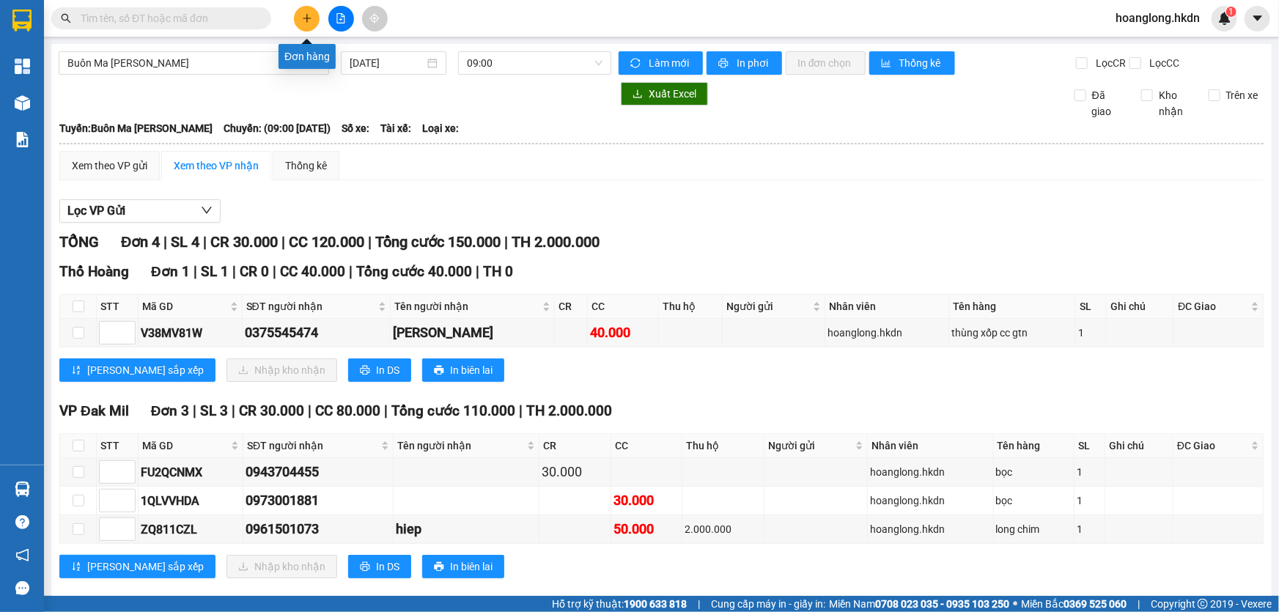
click at [311, 15] on icon "plus" at bounding box center [307, 18] width 10 height 10
